Goal: Task Accomplishment & Management: Manage account settings

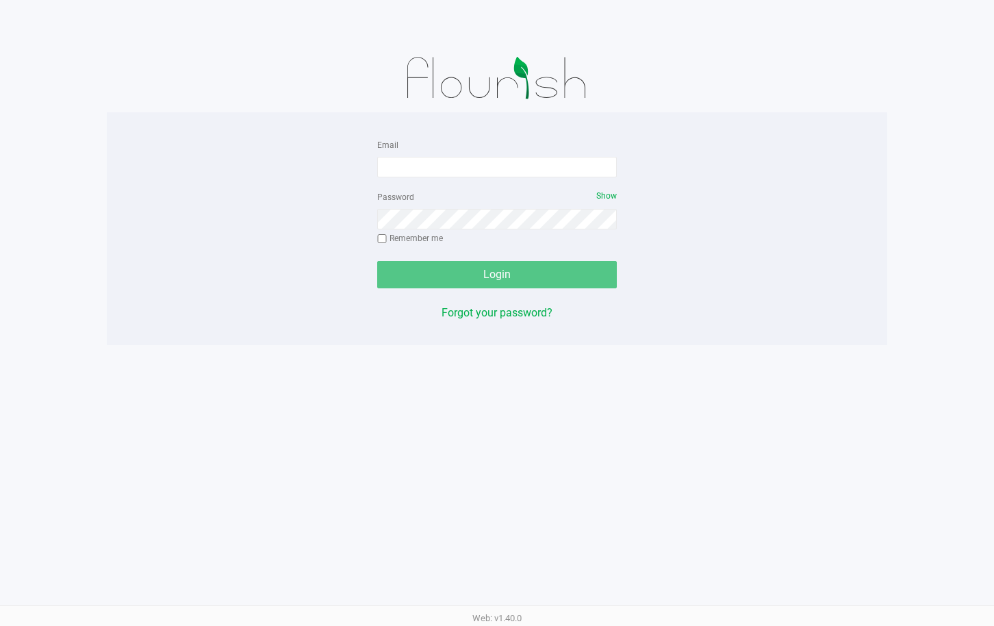
click at [485, 179] on form "Email Password Show Remember me Login" at bounding box center [497, 212] width 240 height 152
click at [526, 155] on div "Email" at bounding box center [497, 156] width 240 height 41
click at [523, 168] on input "Email" at bounding box center [497, 167] width 240 height 21
type input "[EMAIL_ADDRESS][DOMAIN_NAME]"
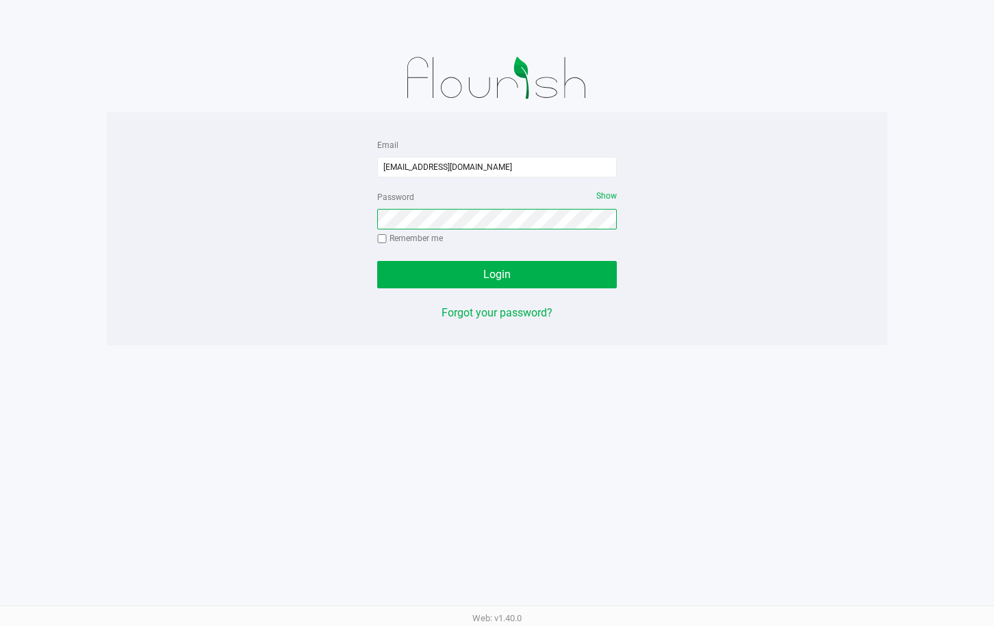
click at [377, 261] on button "Login" at bounding box center [497, 274] width 240 height 27
